Goal: Browse casually: Explore the website without a specific task or goal

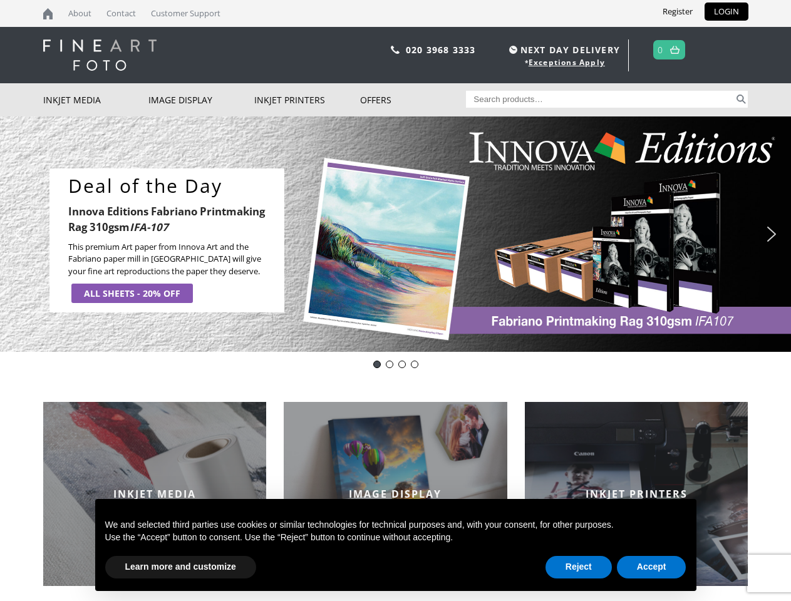
click at [395, 301] on div "Slider" at bounding box center [513, 241] width 432 height 145
click at [395, 234] on div "Slider" at bounding box center [513, 241] width 432 height 145
click at [392, 234] on div "Slider" at bounding box center [513, 241] width 432 height 145
click at [167, 241] on p "This premium Art paper from Innova Art and the Fabriano paper mill in [GEOGRAPH…" at bounding box center [171, 259] width 207 height 37
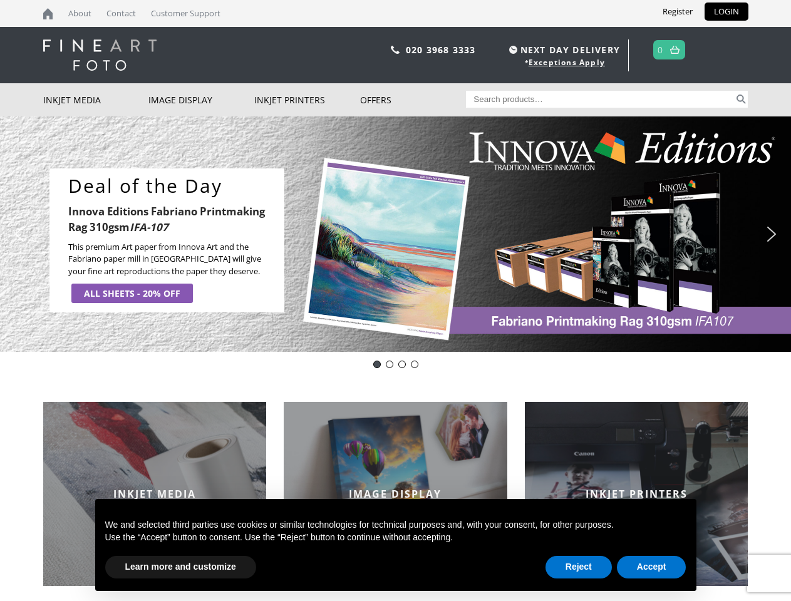
click at [513, 241] on div "Slider" at bounding box center [513, 241] width 432 height 145
click at [19, 234] on img "previous arrow" at bounding box center [19, 234] width 20 height 20
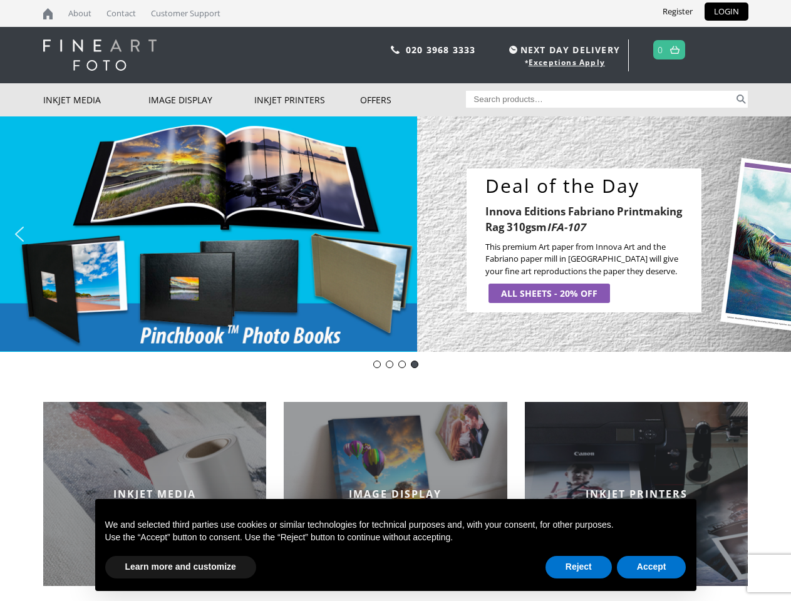
click at [772, 234] on img "next arrow" at bounding box center [772, 234] width 20 height 20
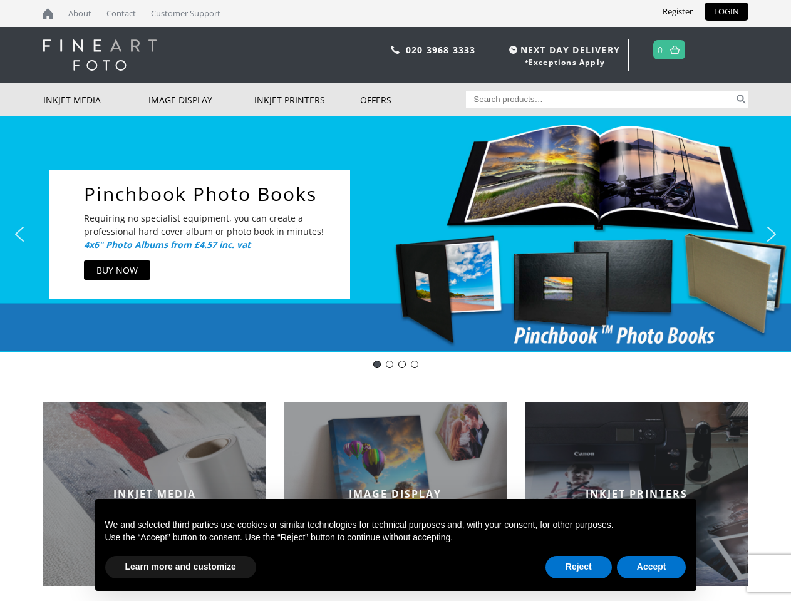
click at [377, 365] on div "Deal of the Day- Innova Editions IFA107" at bounding box center [377, 365] width 8 height 8
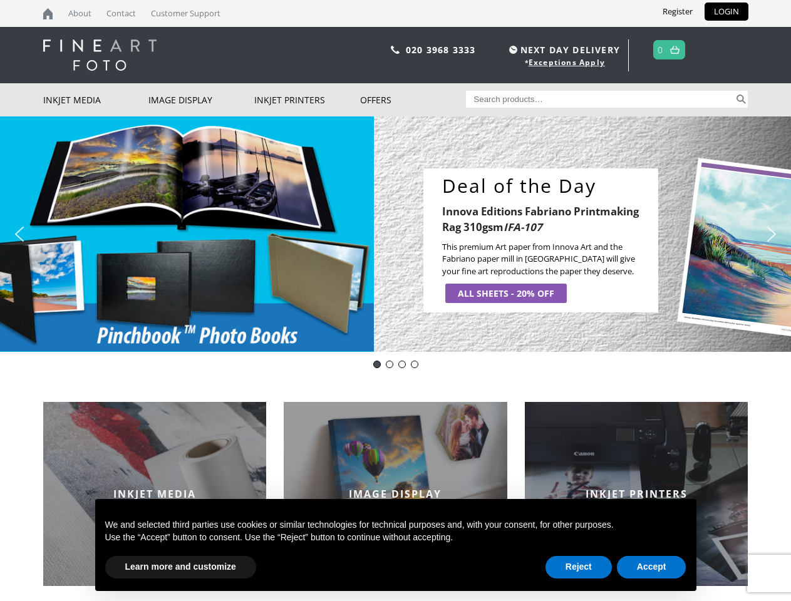
click at [390, 365] on div "Innova Editions IFA11" at bounding box center [390, 365] width 8 height 8
